Goal: Information Seeking & Learning: Learn about a topic

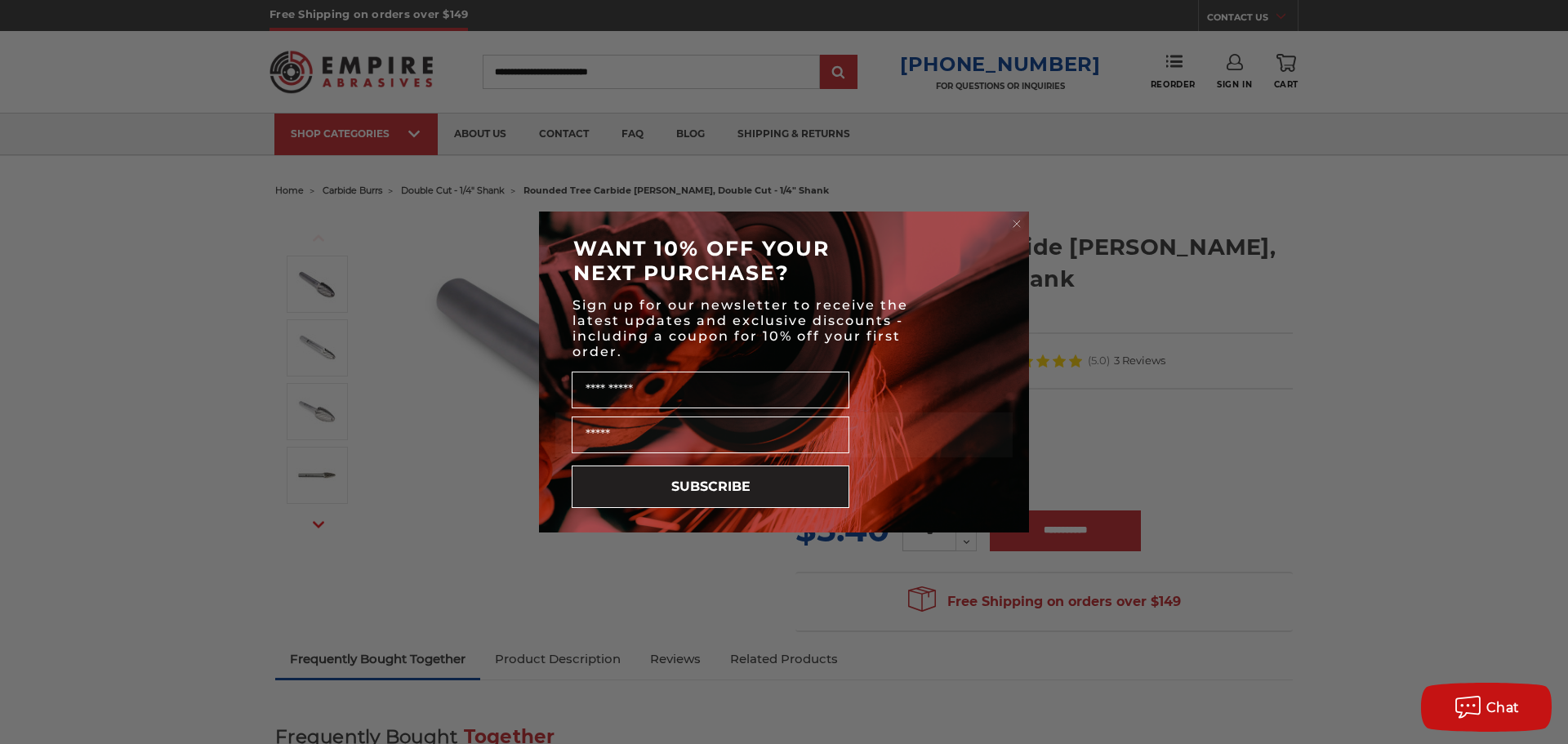
click at [1019, 223] on circle "Close dialog" at bounding box center [1017, 224] width 15 height 15
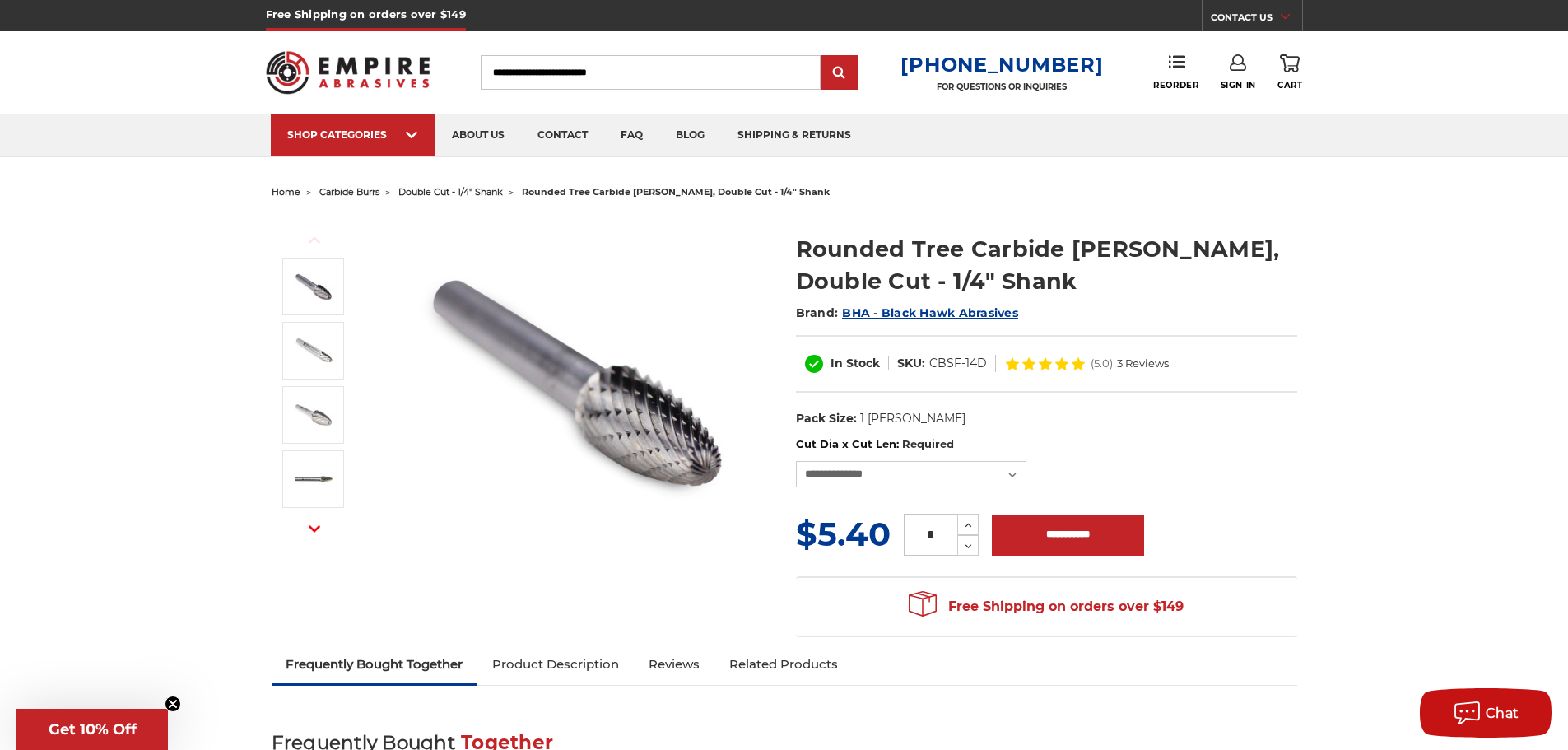
click at [591, 74] on input "Search" at bounding box center [650, 72] width 340 height 34
